Goal: Book appointment/travel/reservation

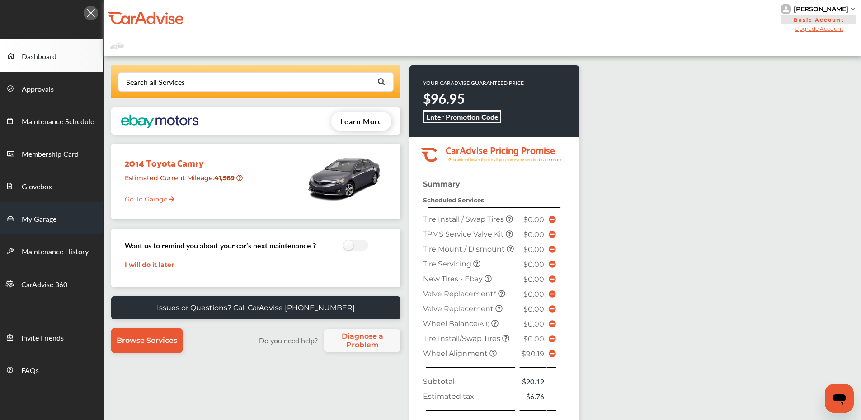
click at [57, 210] on link "My Garage" at bounding box center [51, 218] width 103 height 33
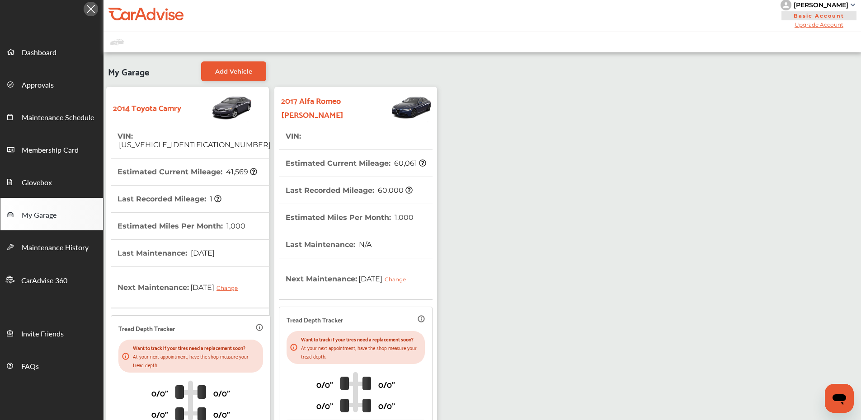
scroll to position [13, 0]
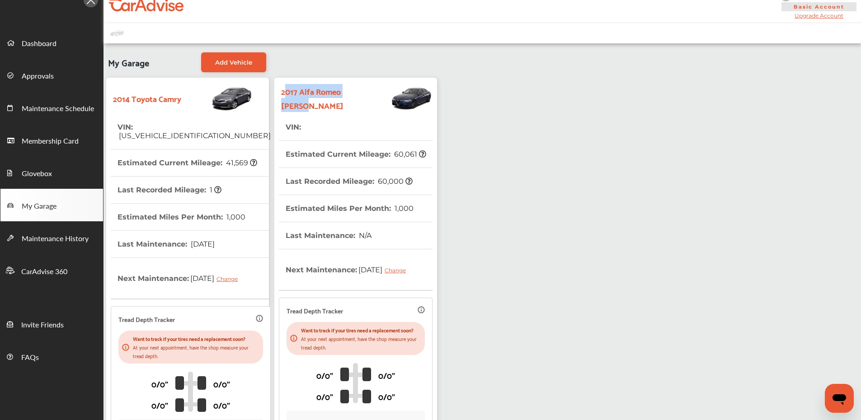
drag, startPoint x: 283, startPoint y: 94, endPoint x: 331, endPoint y: 99, distance: 48.2
click at [332, 99] on strong "2017 Alfa Romeo Giulia" at bounding box center [321, 98] width 80 height 28
click at [329, 99] on strong "2017 Alfa Romeo Giulia" at bounding box center [321, 98] width 80 height 28
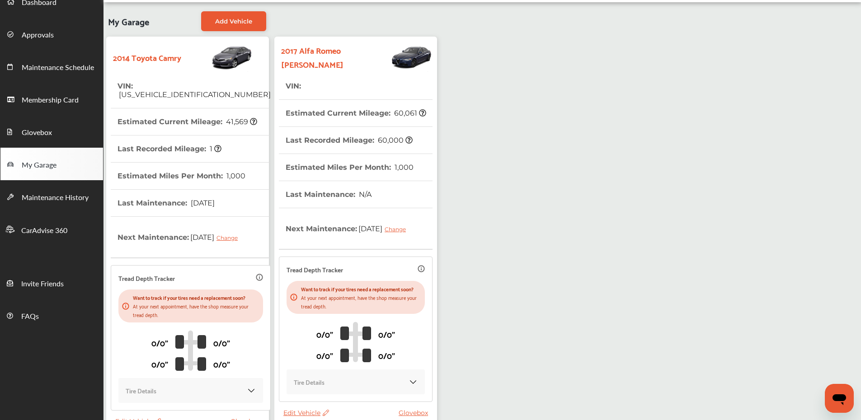
scroll to position [0, 0]
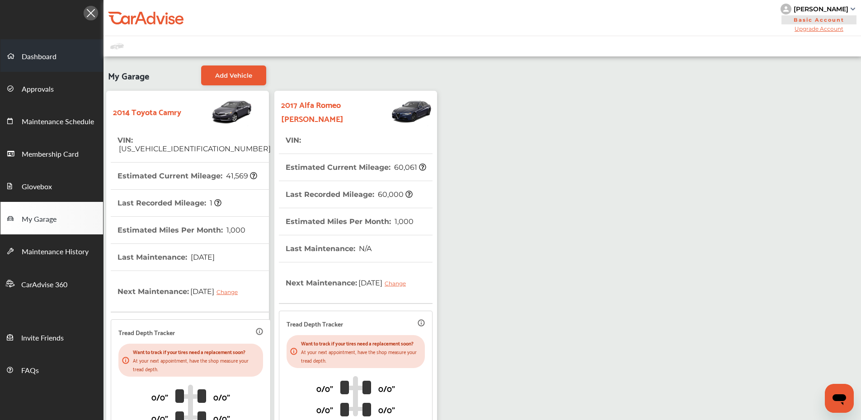
click at [52, 52] on span "Dashboard" at bounding box center [39, 57] width 35 height 12
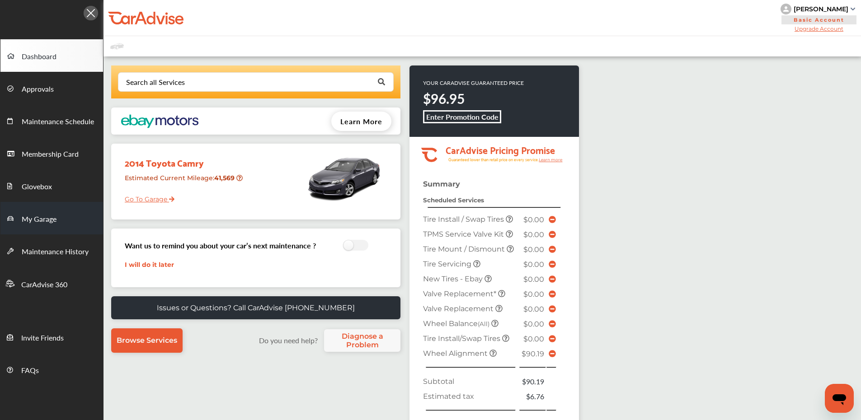
click at [61, 206] on link "My Garage" at bounding box center [51, 218] width 103 height 33
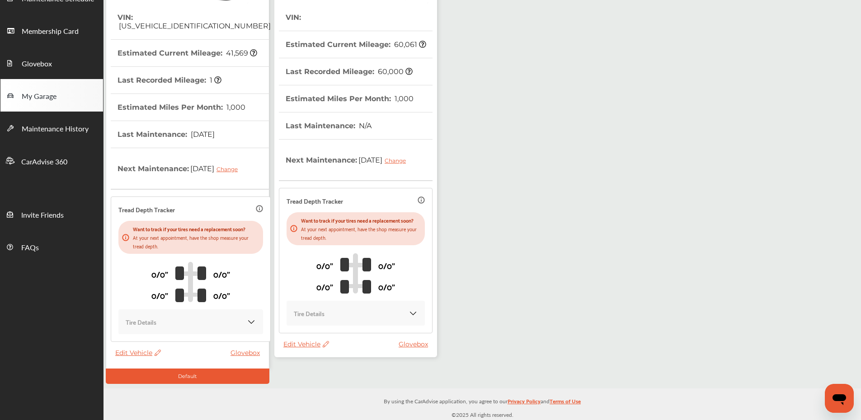
scroll to position [124, 0]
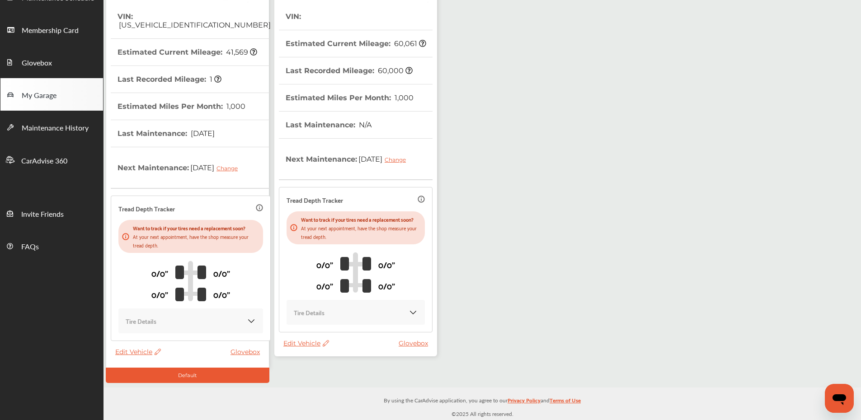
click at [308, 339] on span "Edit Vehicle" at bounding box center [306, 343] width 46 height 8
click at [338, 345] on div "Edit" at bounding box center [348, 349] width 81 height 14
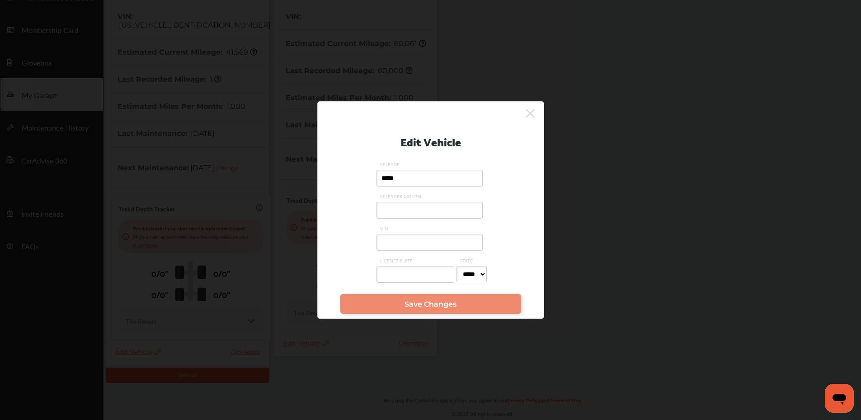
click at [432, 243] on input "VIN" at bounding box center [429, 242] width 106 height 17
click at [466, 246] on input "VIN" at bounding box center [429, 242] width 106 height 17
click at [476, 242] on input "VIN" at bounding box center [429, 242] width 106 height 17
click at [394, 239] on input "VIN" at bounding box center [429, 242] width 106 height 17
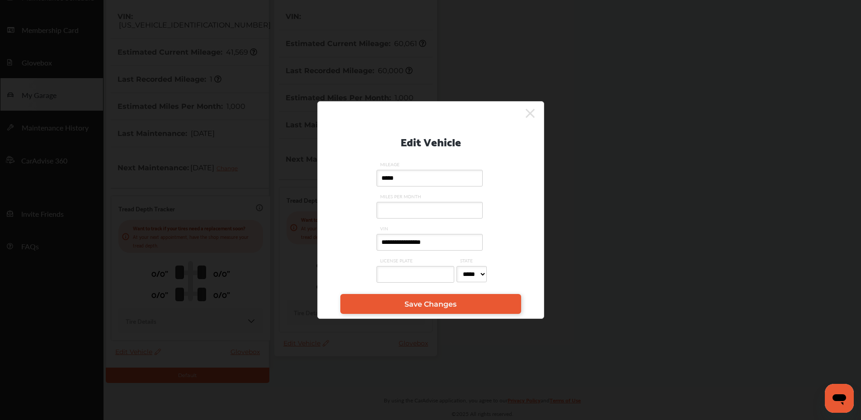
click at [448, 240] on input "**********" at bounding box center [429, 242] width 106 height 17
drag, startPoint x: 450, startPoint y: 242, endPoint x: 380, endPoint y: 238, distance: 70.2
click at [380, 238] on input "**********" at bounding box center [429, 242] width 106 height 17
type input "**********"
click at [393, 308] on link "Save Changes" at bounding box center [430, 304] width 181 height 20
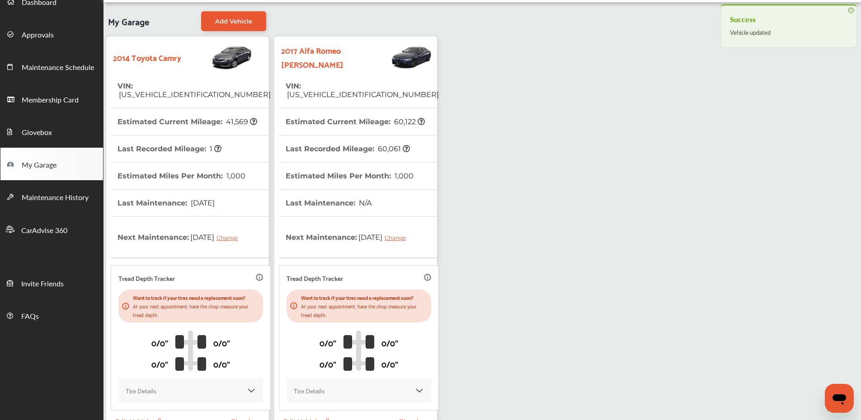
scroll to position [0, 0]
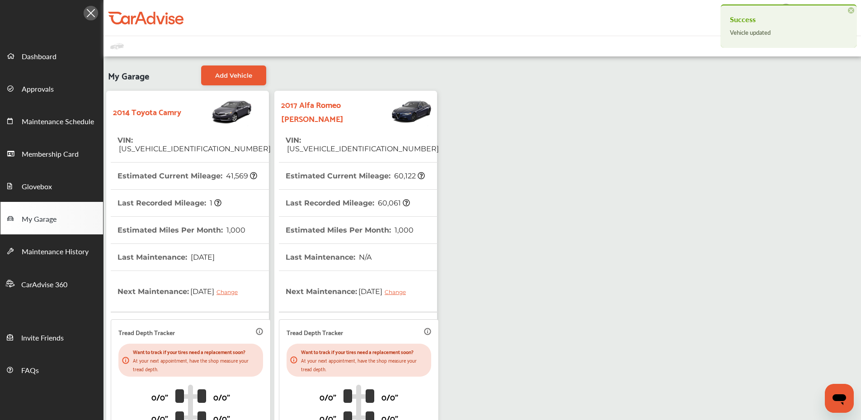
click at [321, 165] on th "Estimated Current Mileage : 60,122" at bounding box center [355, 176] width 139 height 27
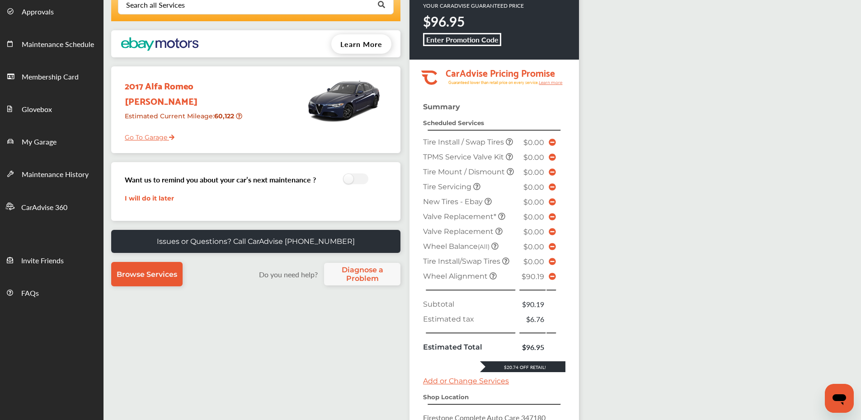
scroll to position [197, 0]
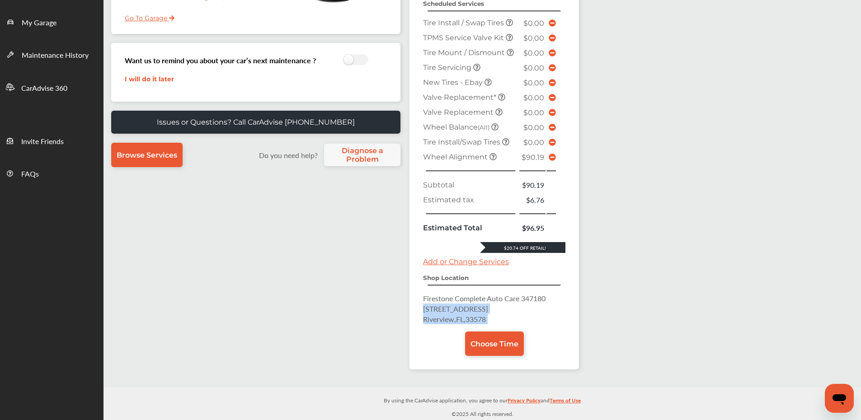
drag, startPoint x: 423, startPoint y: 310, endPoint x: 496, endPoint y: 325, distance: 74.9
click at [496, 325] on div "Summary Scheduled Services Tire Install / Swap Tires $0.00 TPMS Service Valve K…" at bounding box center [493, 176] width 169 height 386
copy p "[STREET_ADDRESS]"
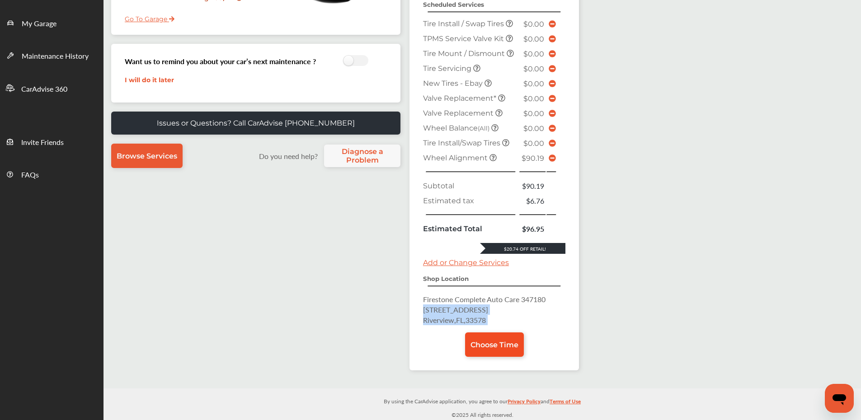
scroll to position [195, 0]
click at [490, 341] on span "Choose Time" at bounding box center [494, 345] width 48 height 9
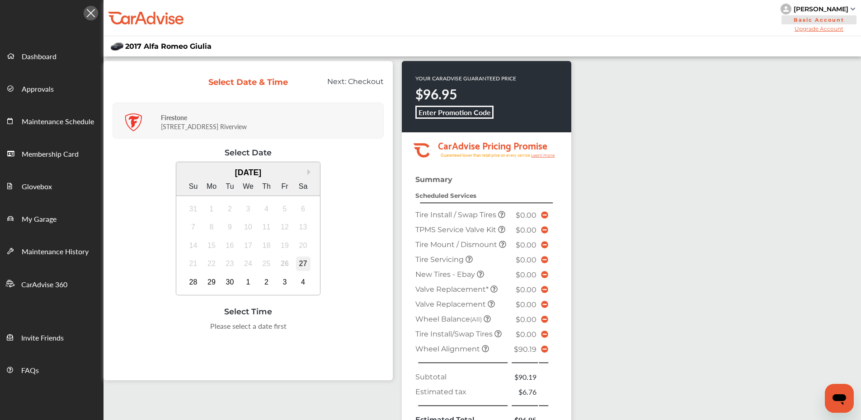
click at [302, 261] on div "27" at bounding box center [303, 264] width 14 height 14
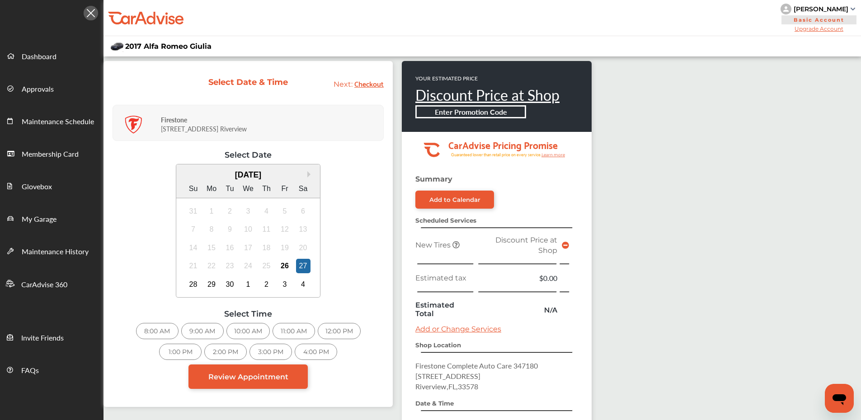
click at [164, 334] on div "8:00 AM" at bounding box center [157, 331] width 42 height 16
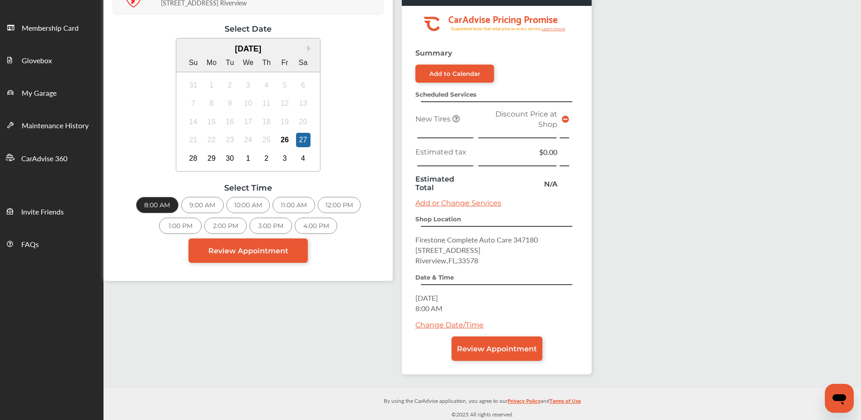
scroll to position [127, 0]
click at [472, 349] on span "Review Appointment" at bounding box center [497, 348] width 80 height 9
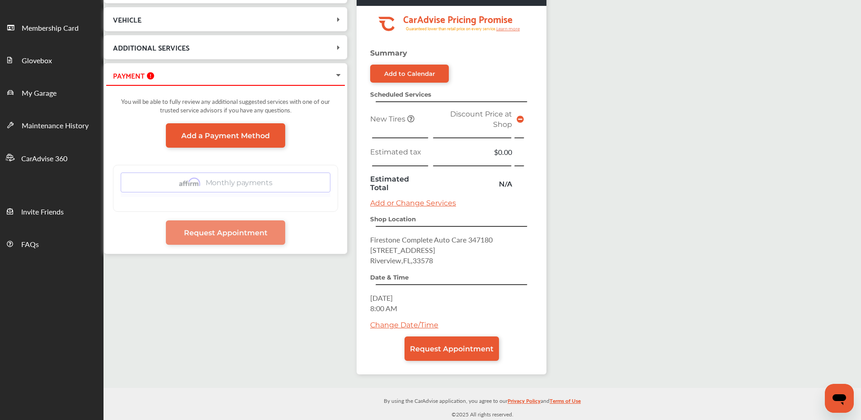
scroll to position [127, 0]
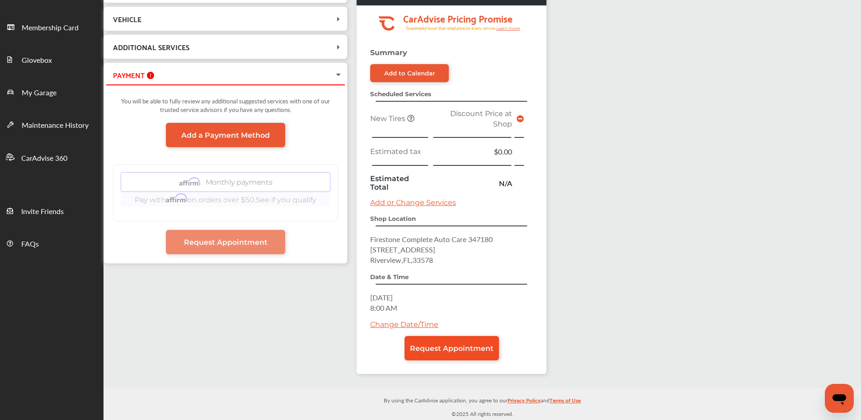
click at [449, 348] on span "Request Appointment" at bounding box center [452, 348] width 84 height 9
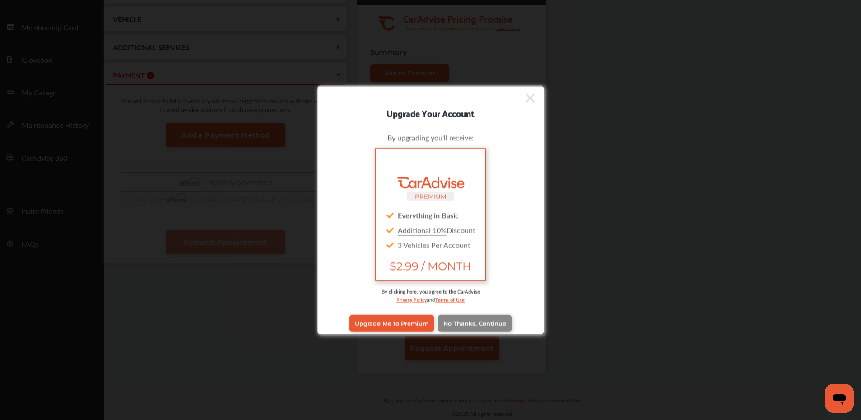
click at [463, 319] on link "No Thanks, Continue" at bounding box center [475, 323] width 74 height 17
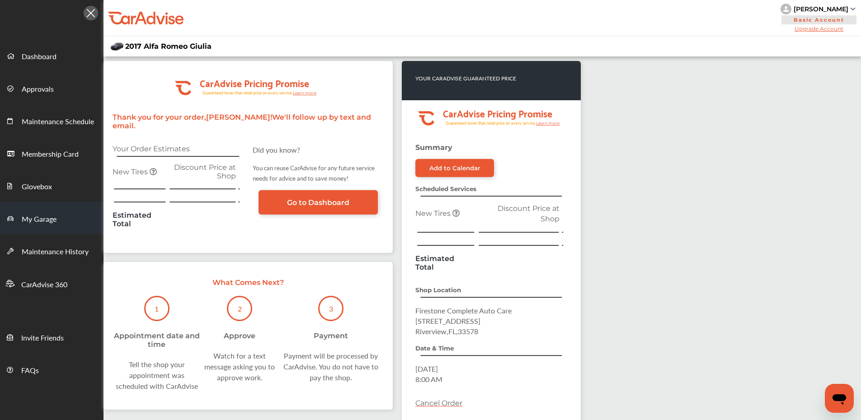
click at [36, 220] on span "My Garage" at bounding box center [39, 220] width 35 height 12
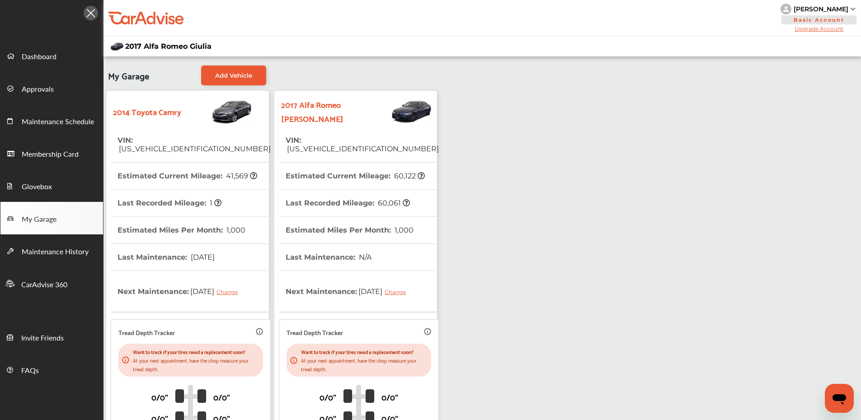
click at [844, 9] on div "[PERSON_NAME]" at bounding box center [818, 9] width 77 height 11
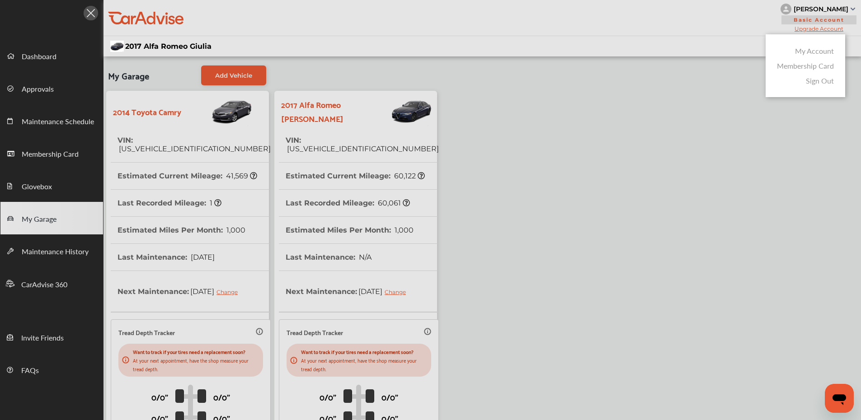
click at [820, 47] on link "My Account" at bounding box center [814, 51] width 39 height 10
